Goal: Transaction & Acquisition: Purchase product/service

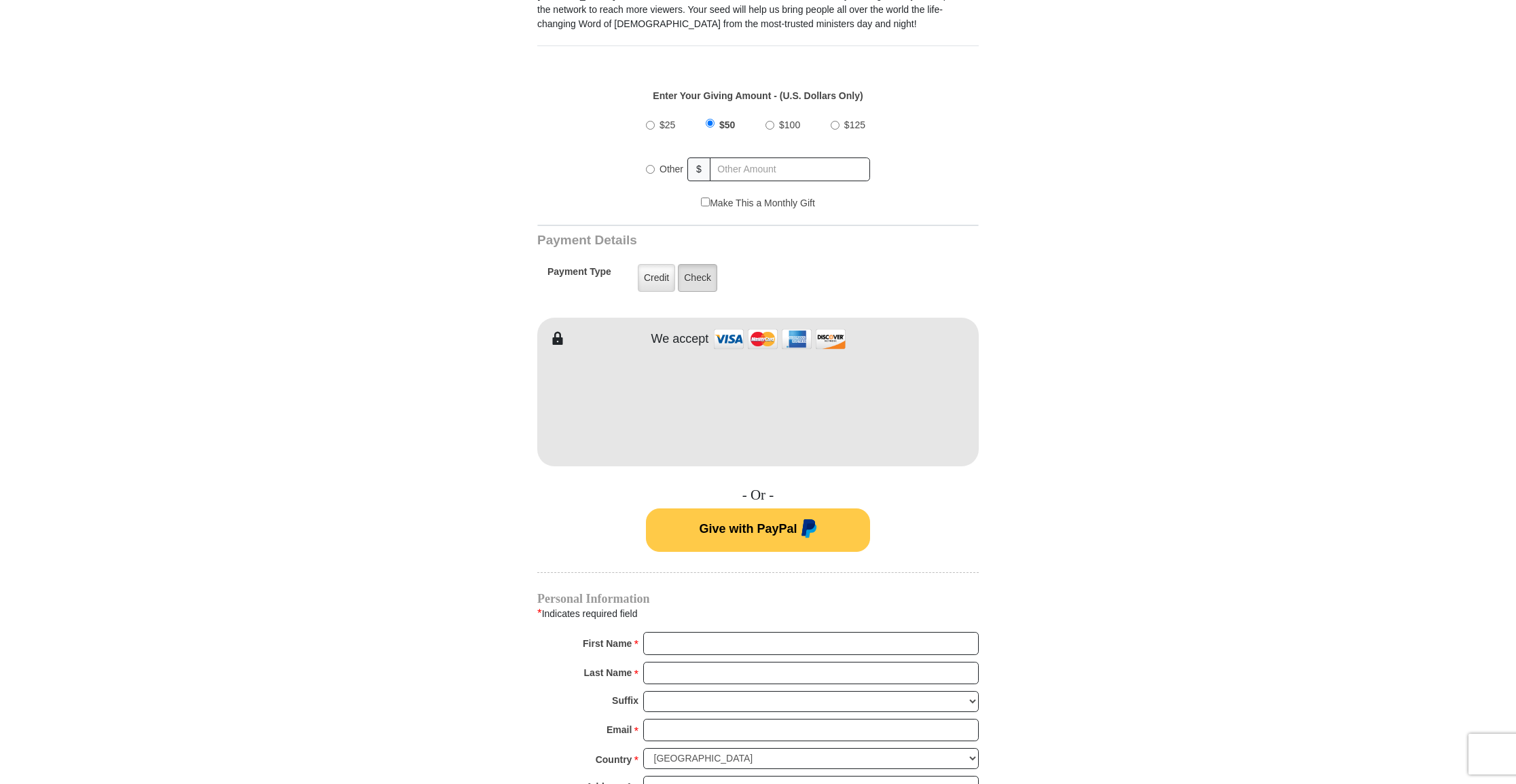
scroll to position [466, 1]
click at [693, 278] on label "Check" at bounding box center [697, 278] width 39 height 28
click at [0, 0] on input "Check" at bounding box center [0, 0] width 0 height 0
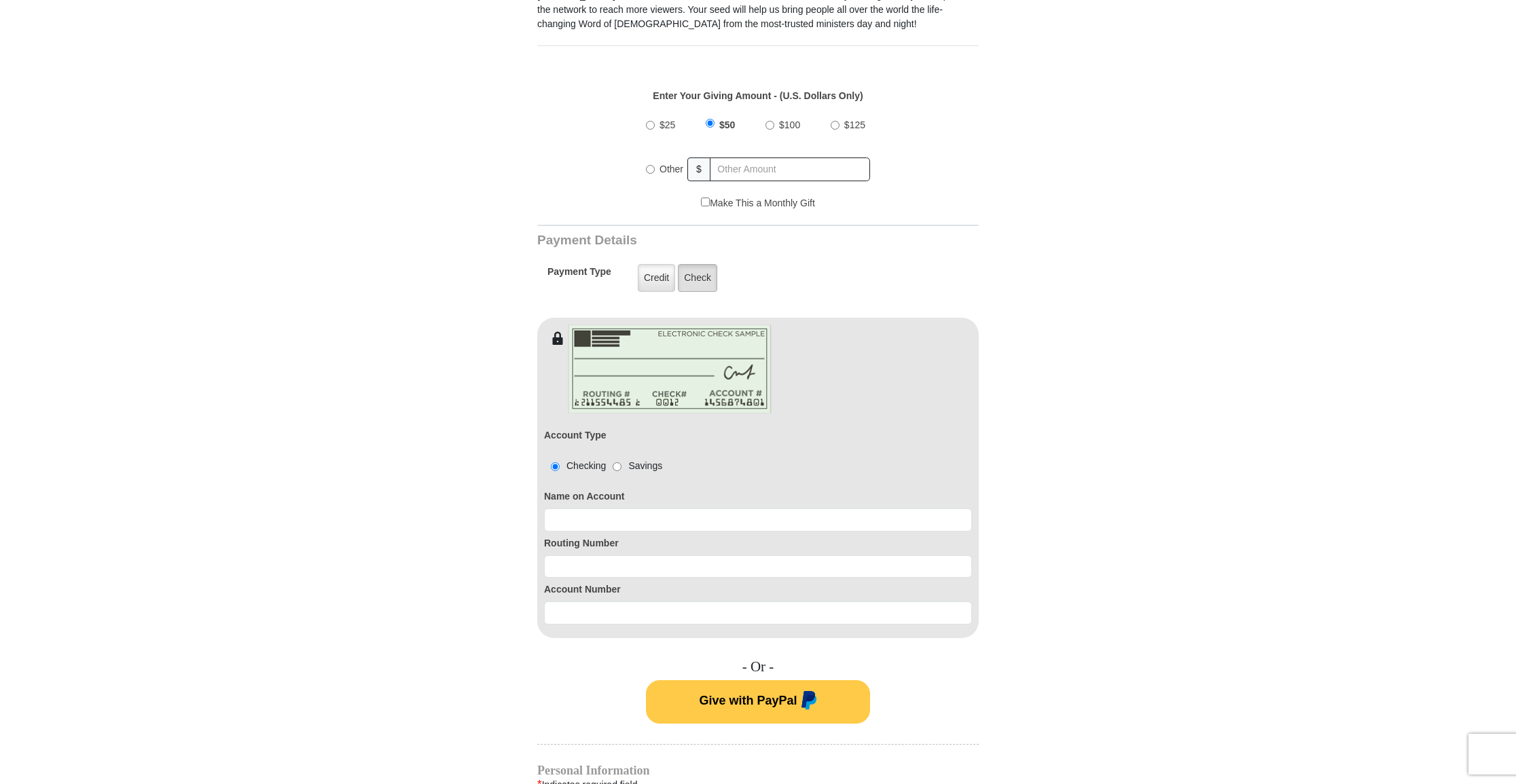
scroll to position [431, 0]
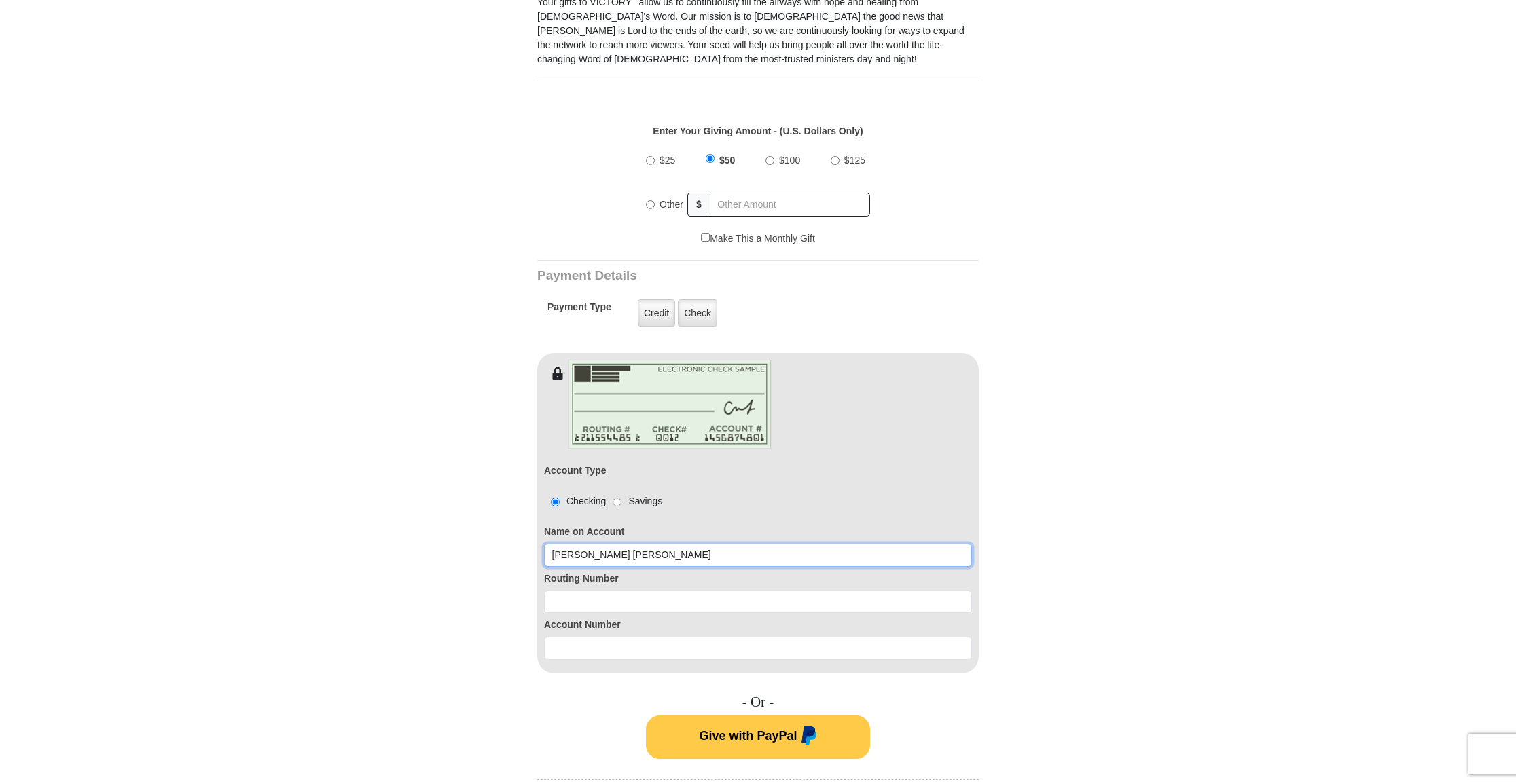
type input "[PERSON_NAME] [PERSON_NAME]"
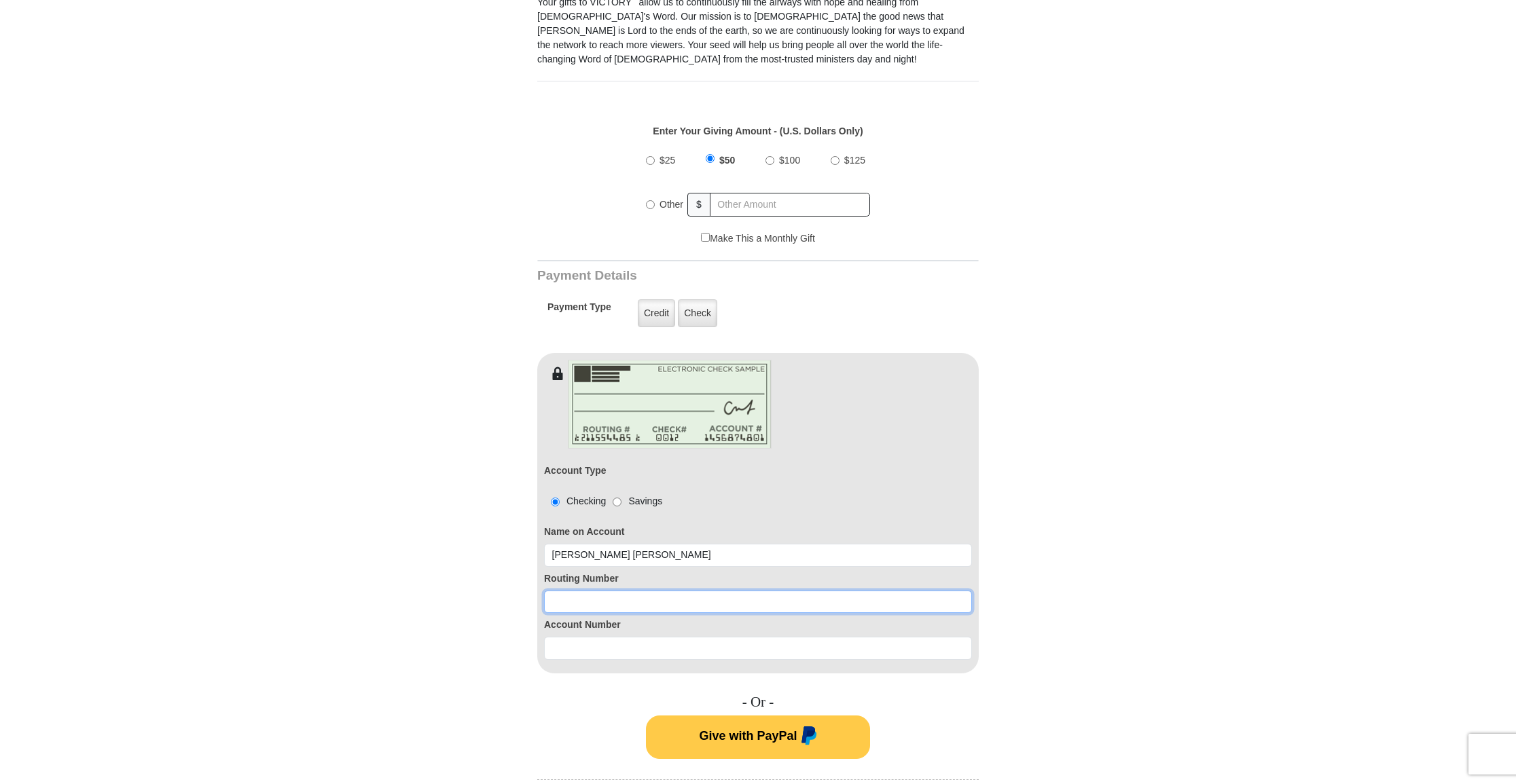
click at [674, 597] on input at bounding box center [758, 602] width 428 height 23
type input "071921891"
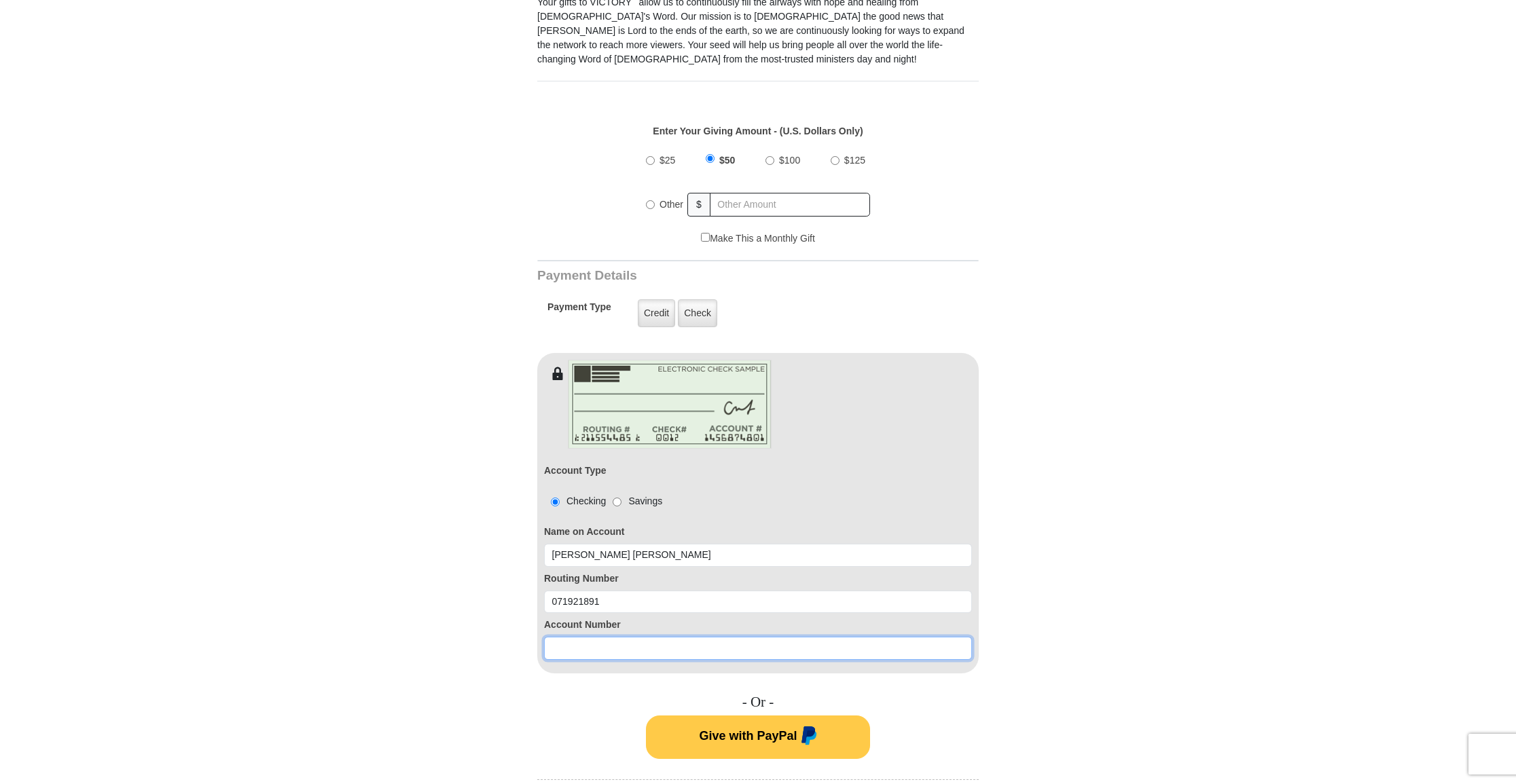
click at [553, 647] on input at bounding box center [758, 648] width 428 height 23
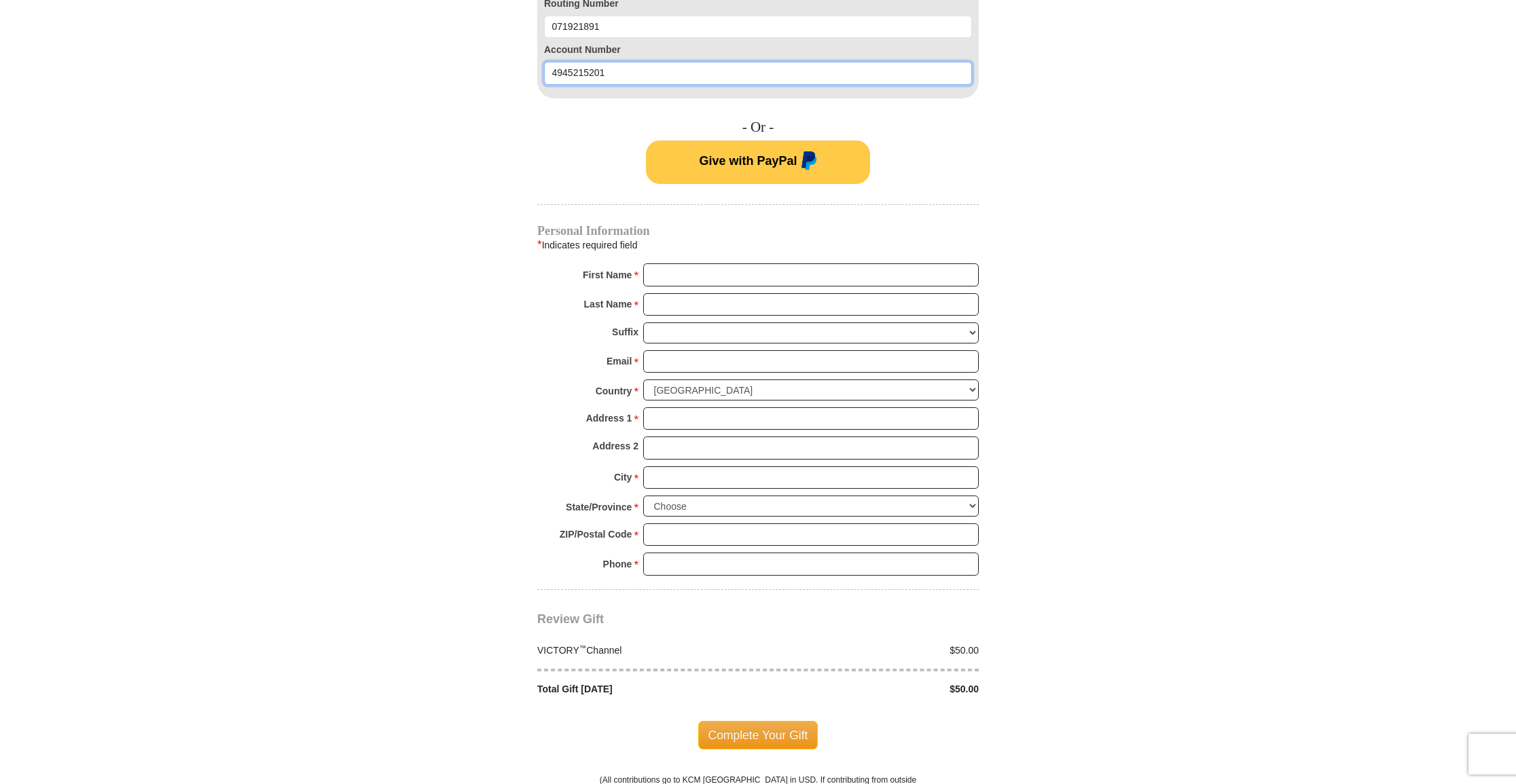
scroll to position [1006, 0]
type input "4945215201"
drag, startPoint x: 670, startPoint y: 273, endPoint x: 679, endPoint y: 276, distance: 9.9
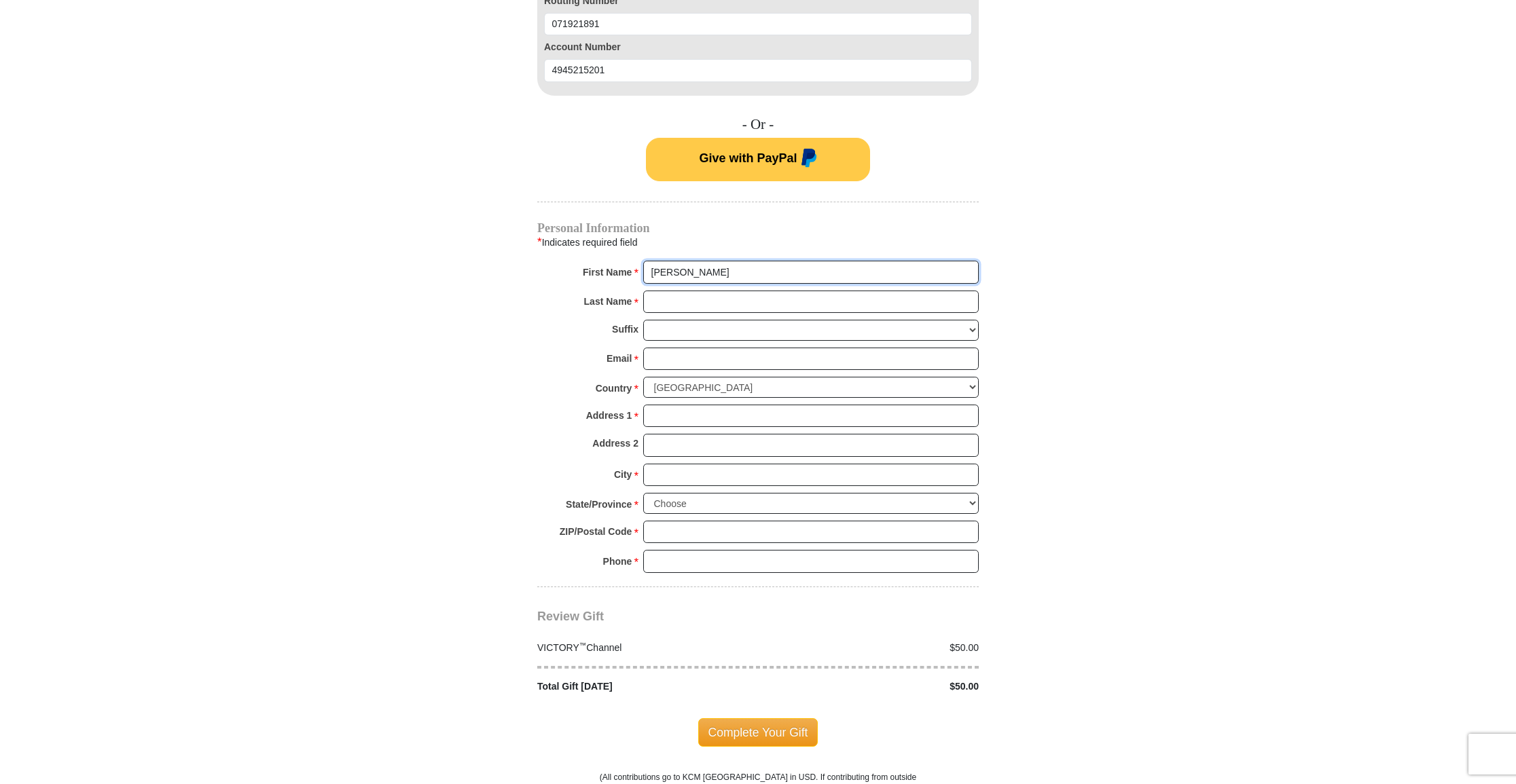
type input "[PERSON_NAME]"
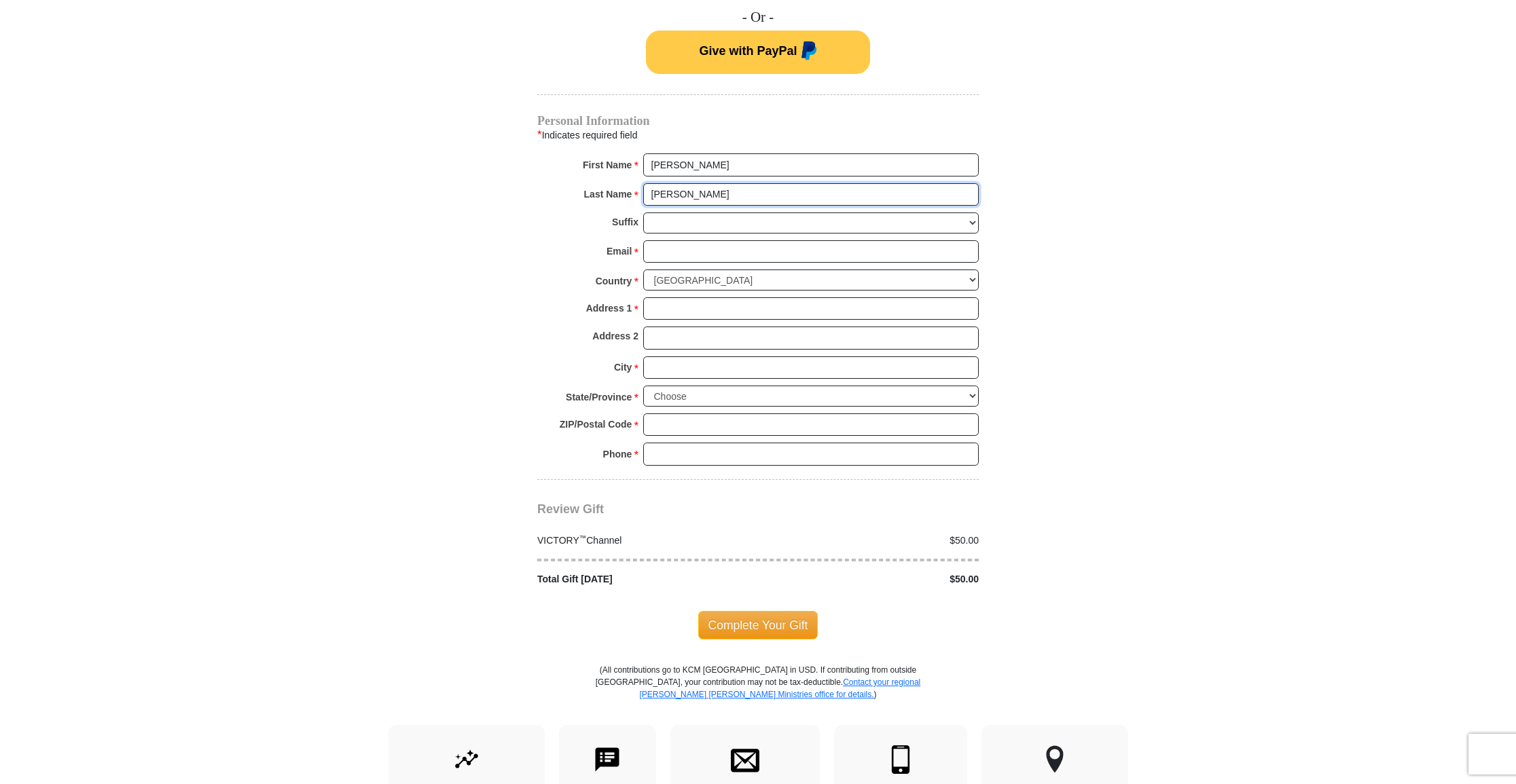
scroll to position [1121, 0]
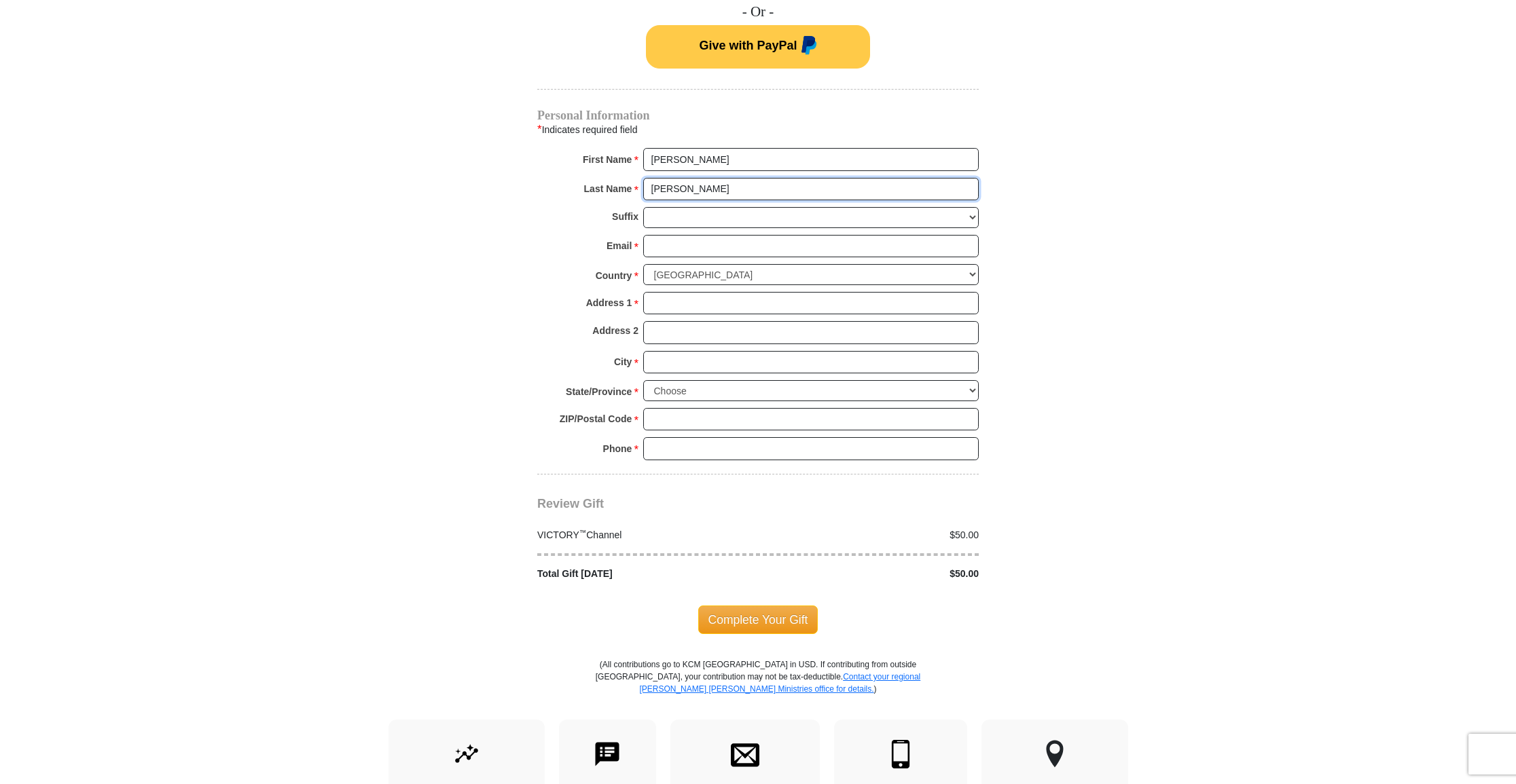
type input "[PERSON_NAME]"
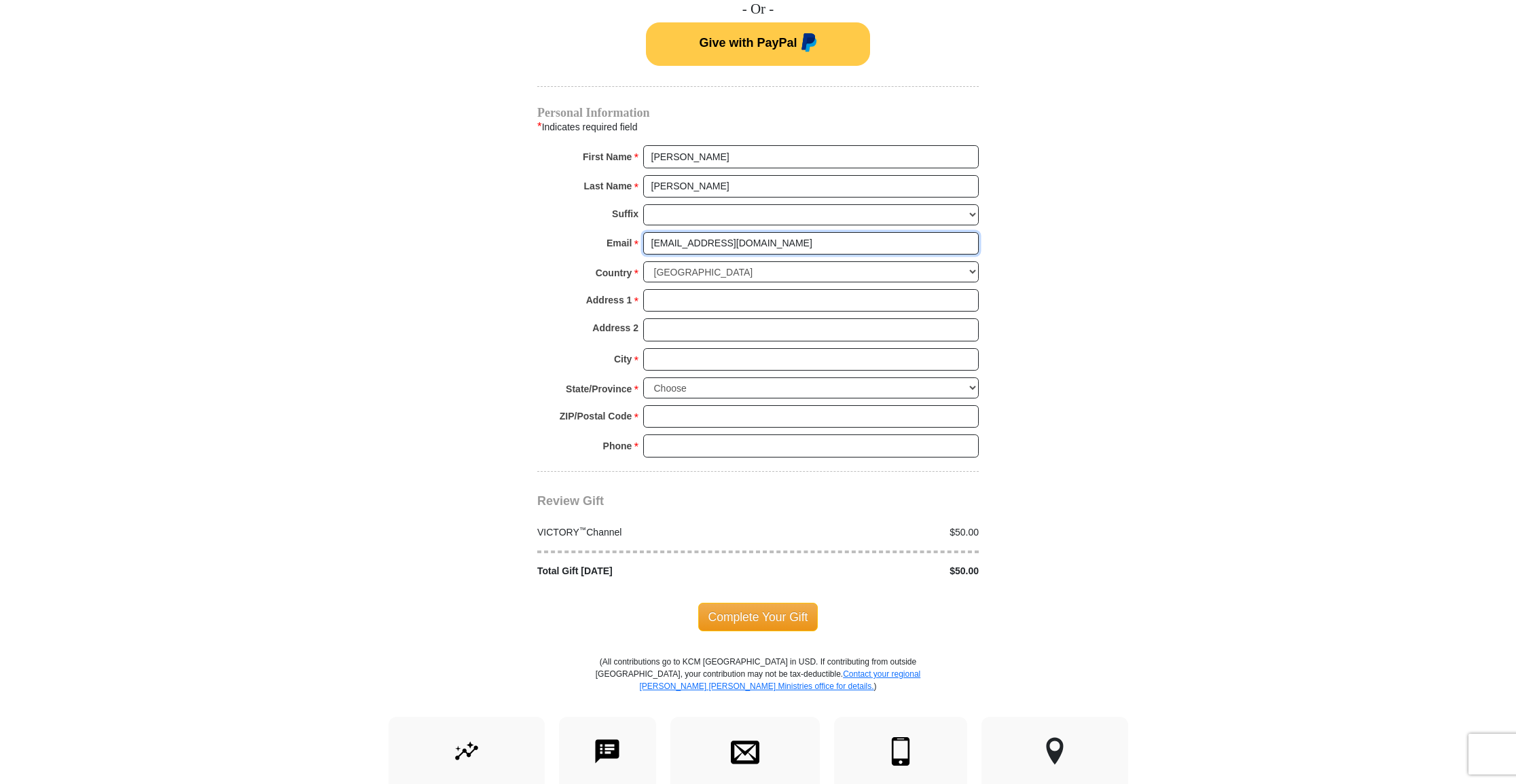
scroll to position [1123, 0]
type input "[EMAIL_ADDRESS][DOMAIN_NAME]"
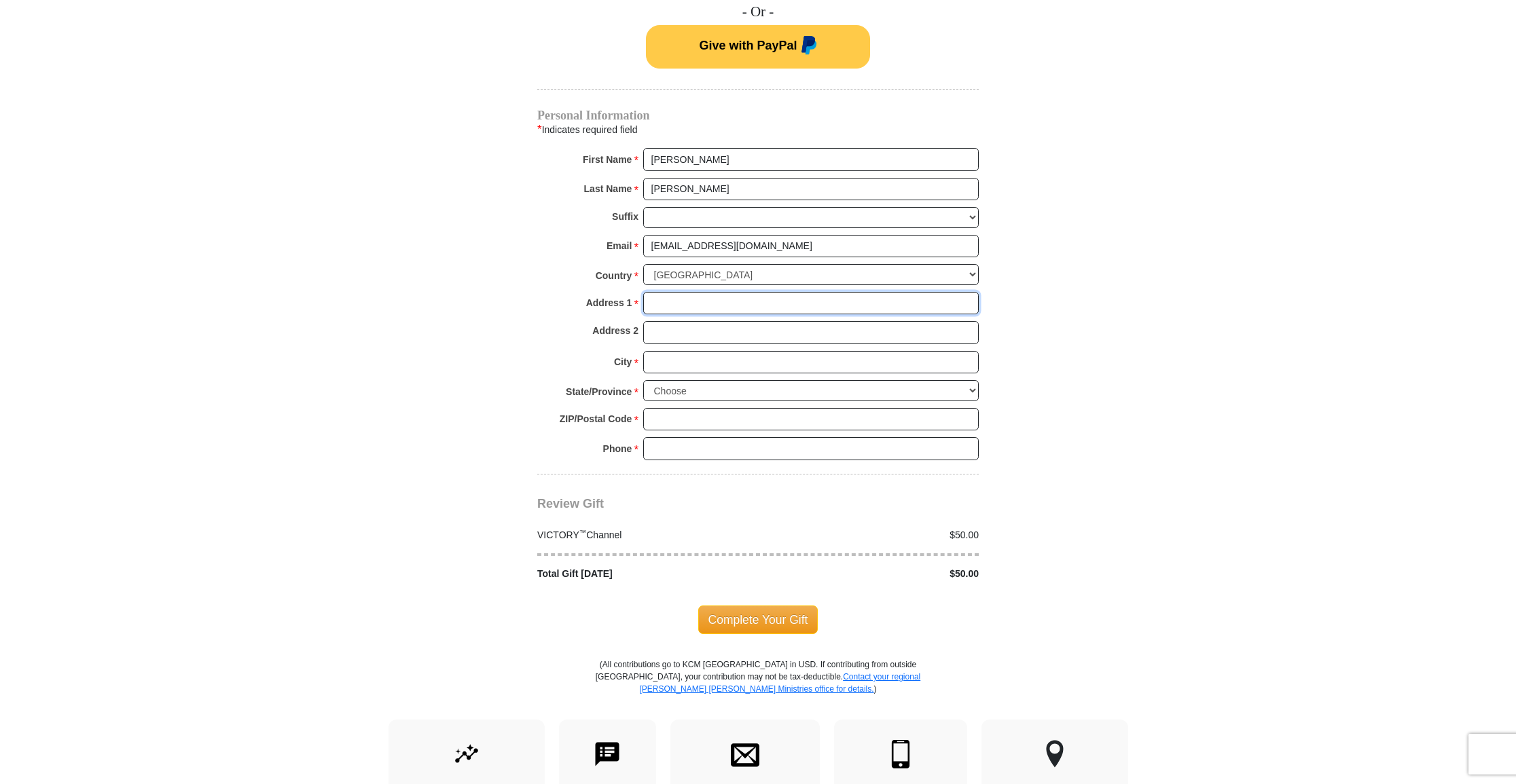
scroll to position [1122, 0]
type input "[STREET_ADDRESS]"
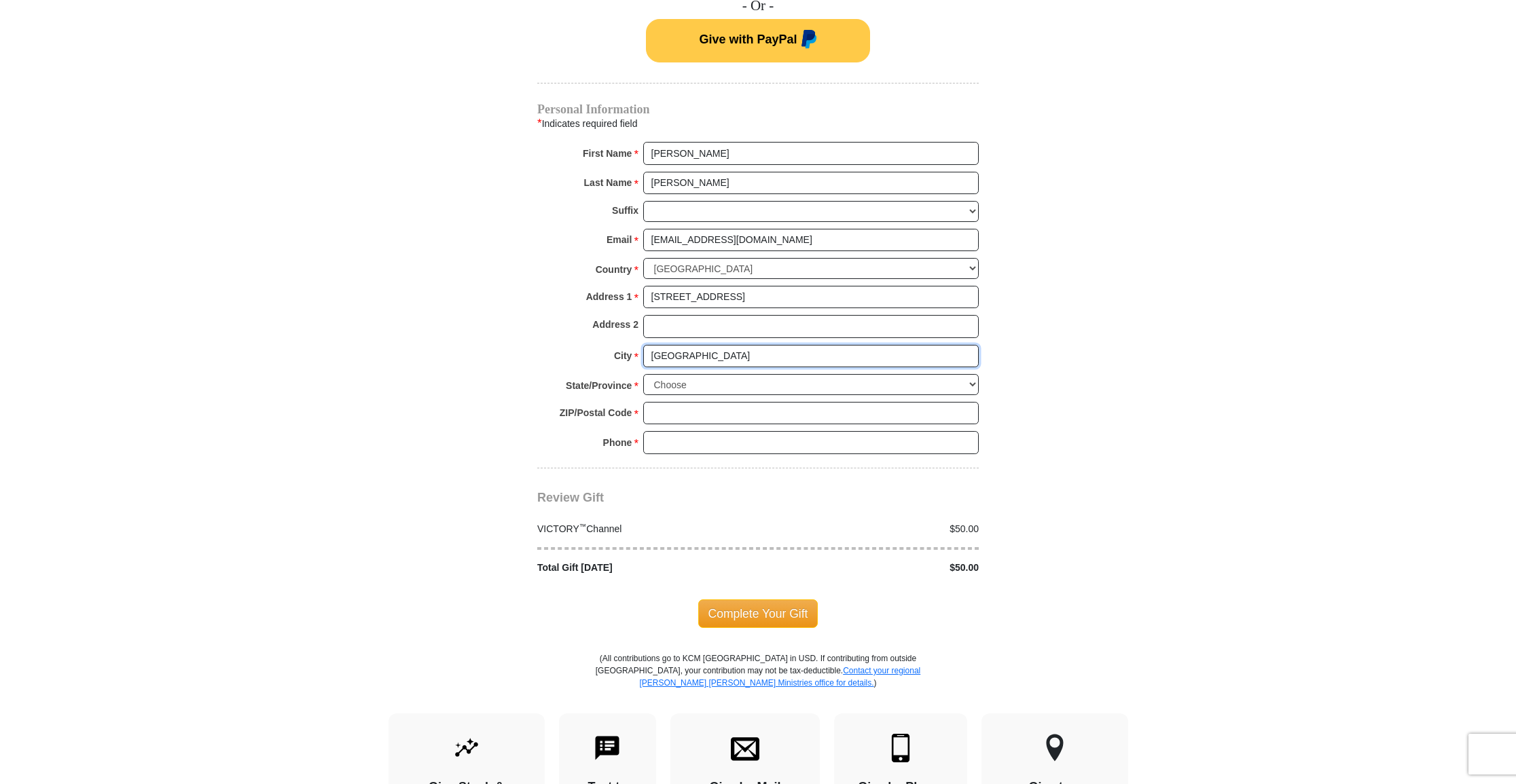
scroll to position [1127, 0]
type input "[GEOGRAPHIC_DATA]"
select select "[GEOGRAPHIC_DATA]"
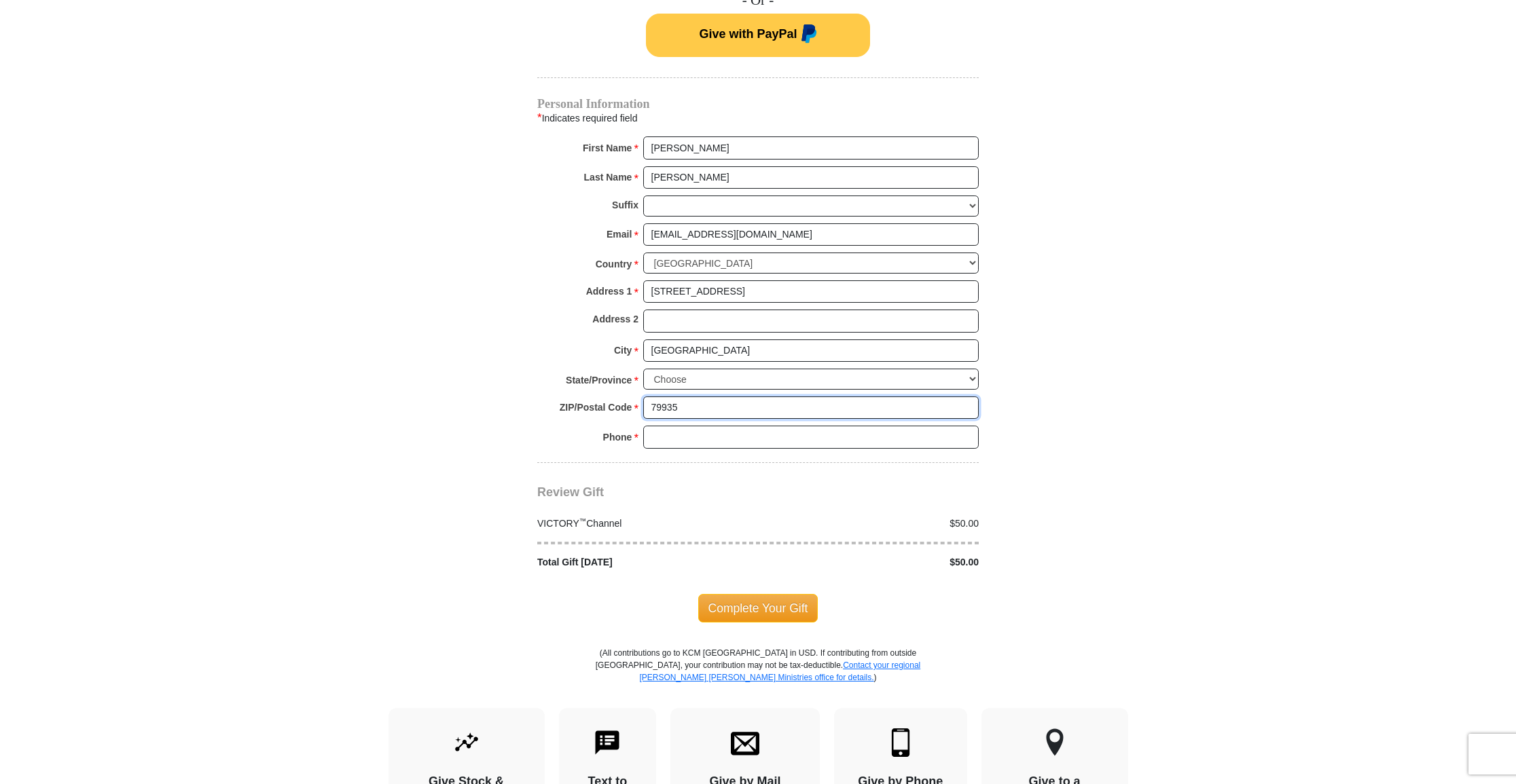
scroll to position [1133, 0]
type input "79935"
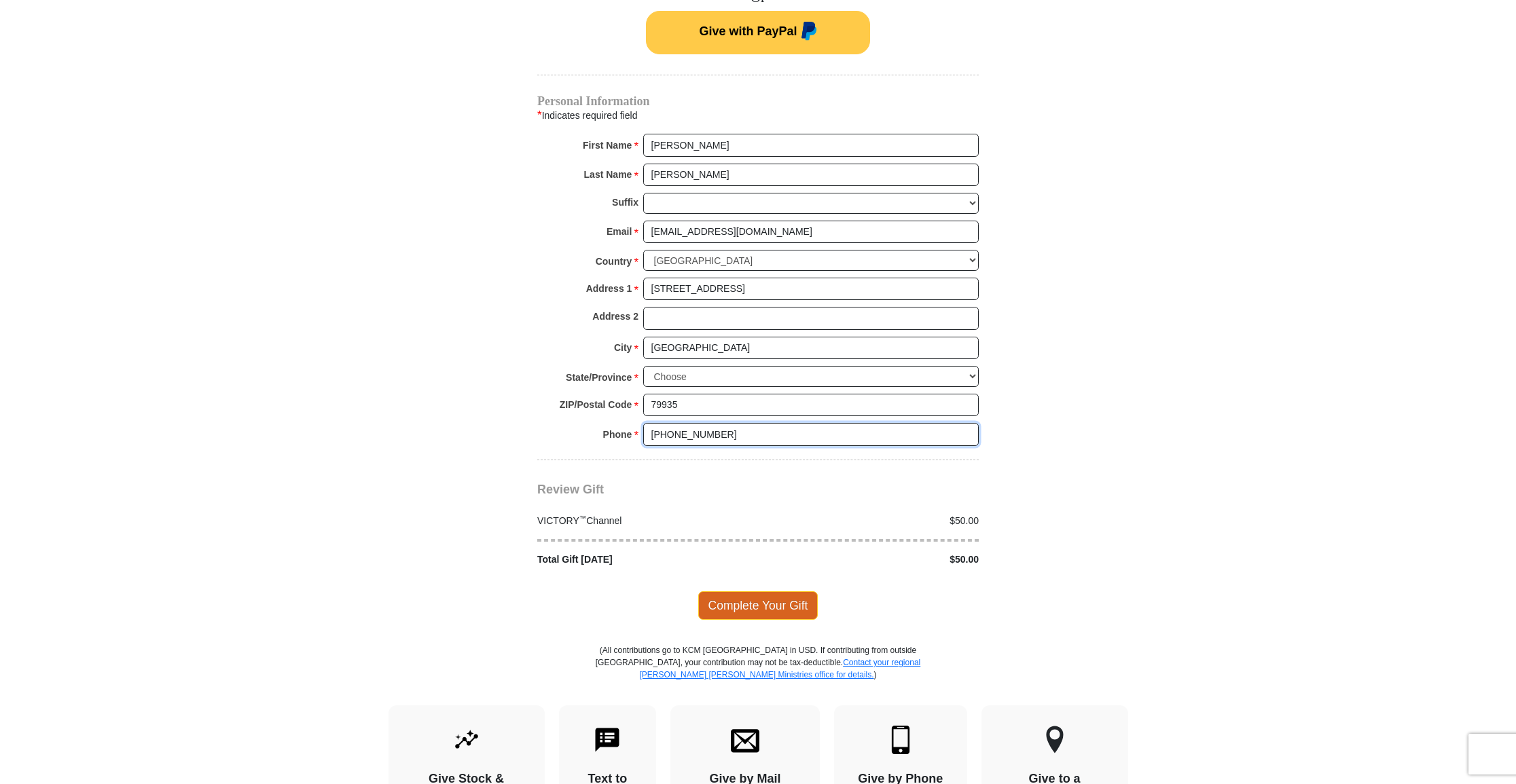
type input "[PHONE_NUMBER]"
click at [764, 591] on span "Complete Your Gift" at bounding box center [758, 605] width 120 height 29
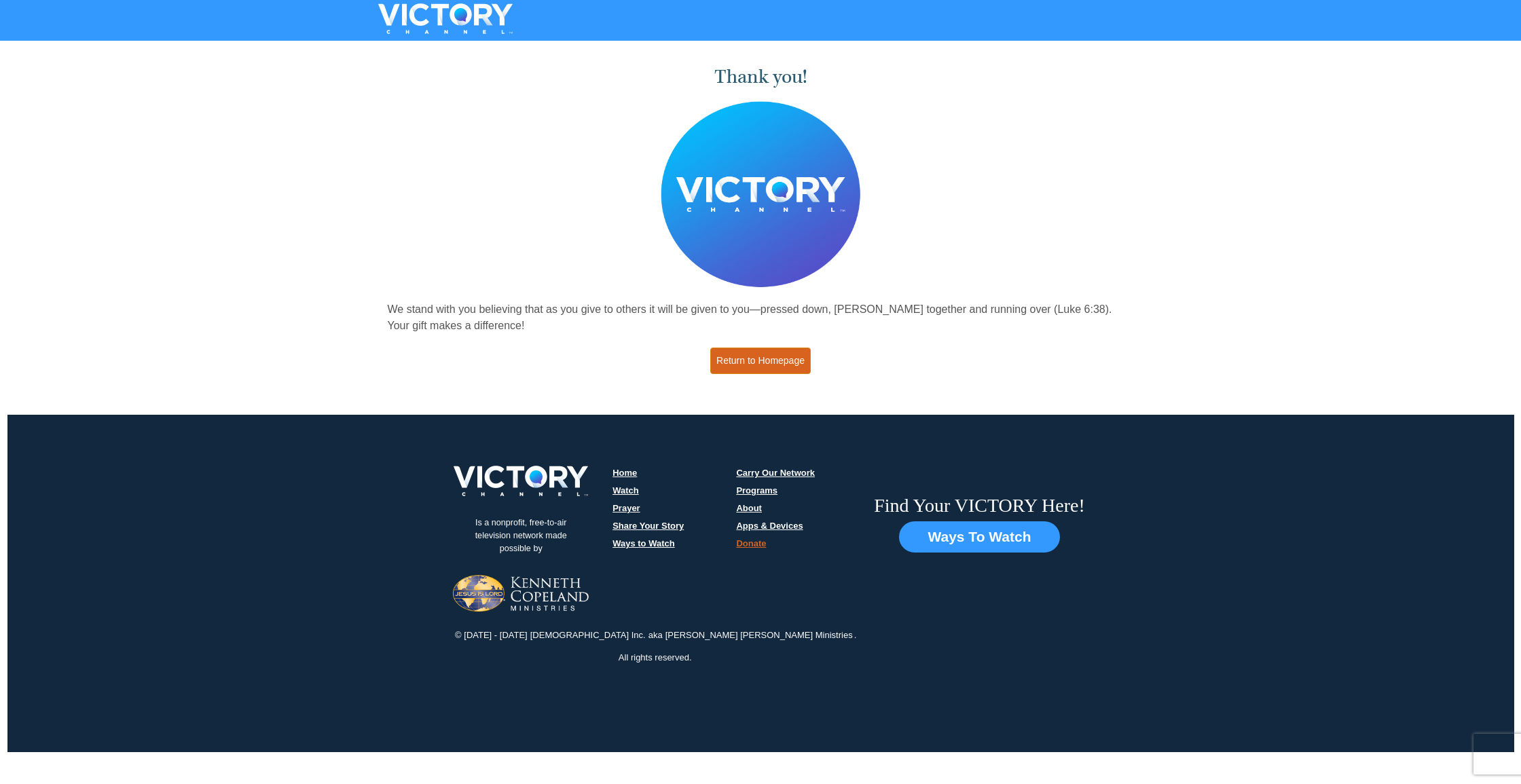
click at [746, 361] on link "Return to Homepage" at bounding box center [760, 361] width 100 height 26
